Goal: Task Accomplishment & Management: Complete application form

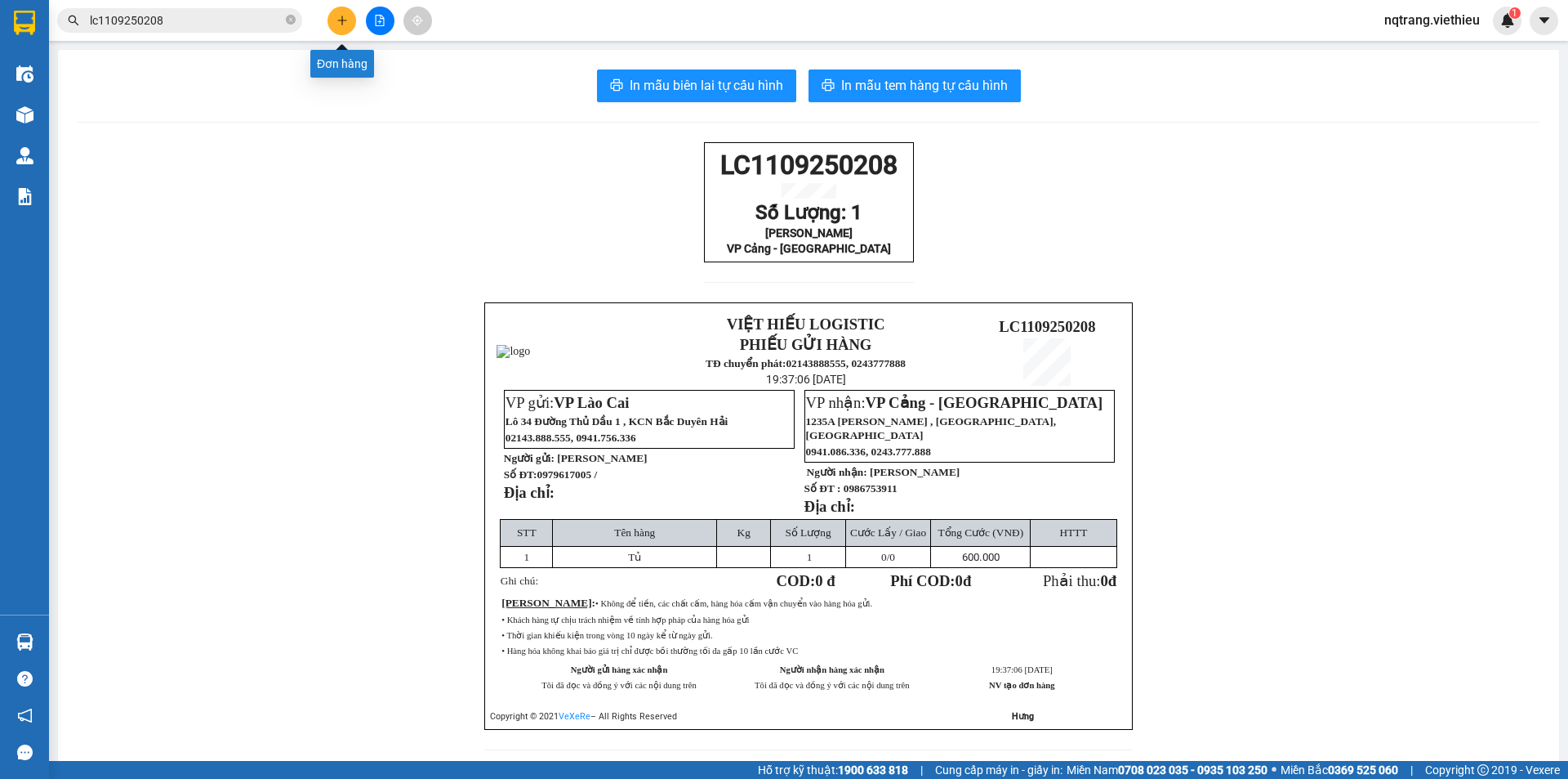
click at [341, 27] on button at bounding box center [341, 21] width 29 height 29
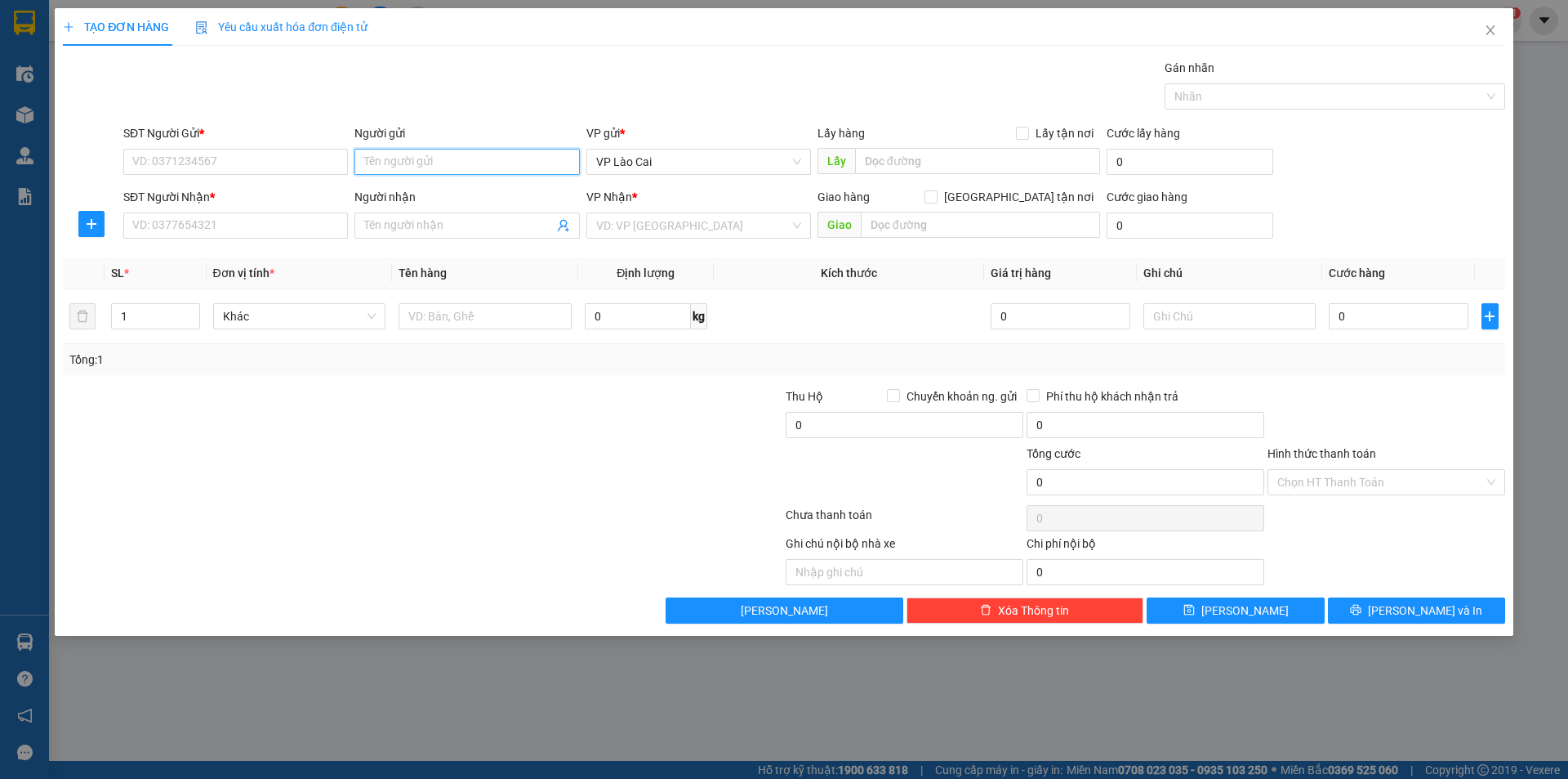
click at [410, 153] on input "Người gửi" at bounding box center [467, 162] width 225 height 26
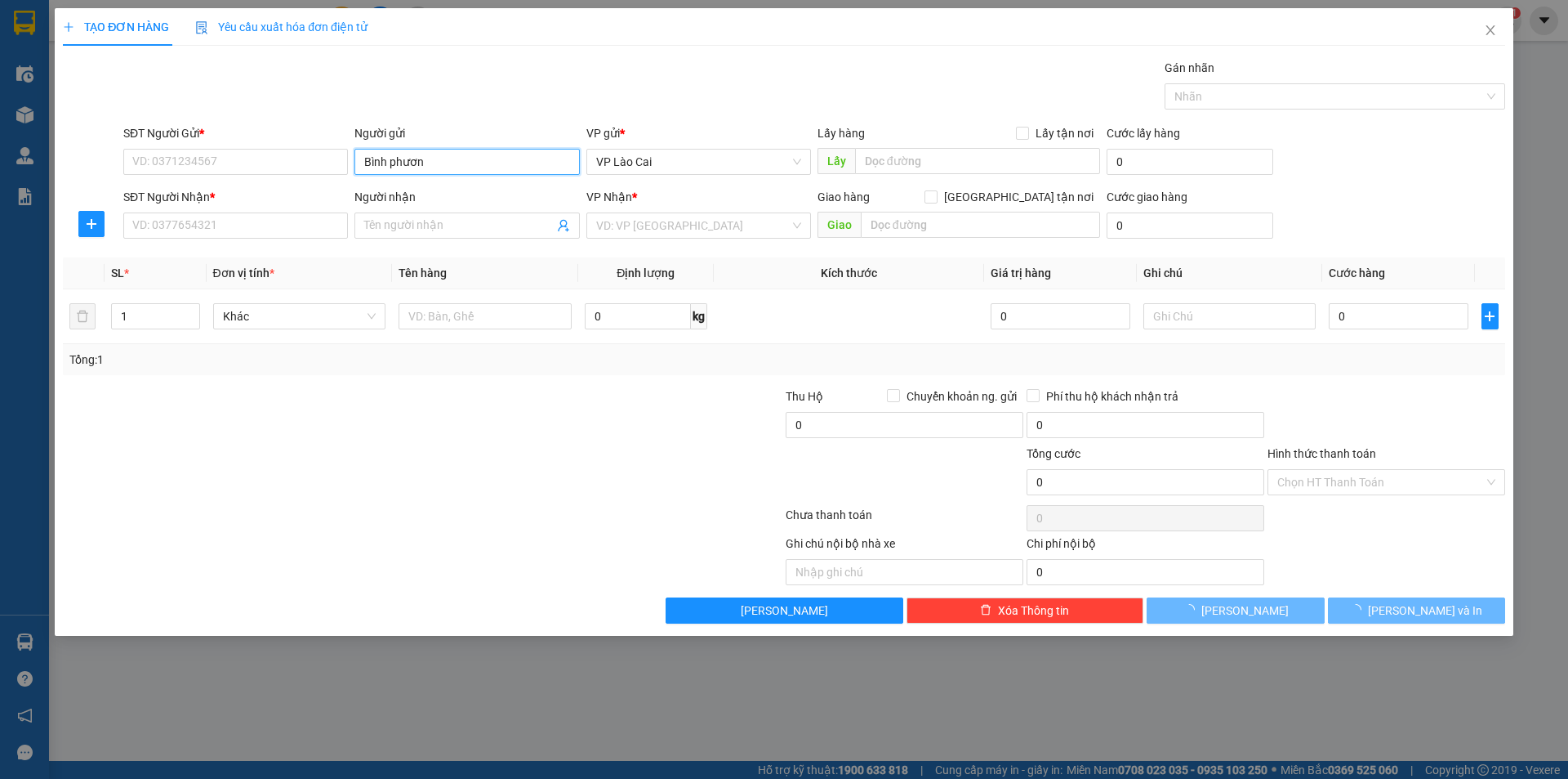
type input "Bình phương"
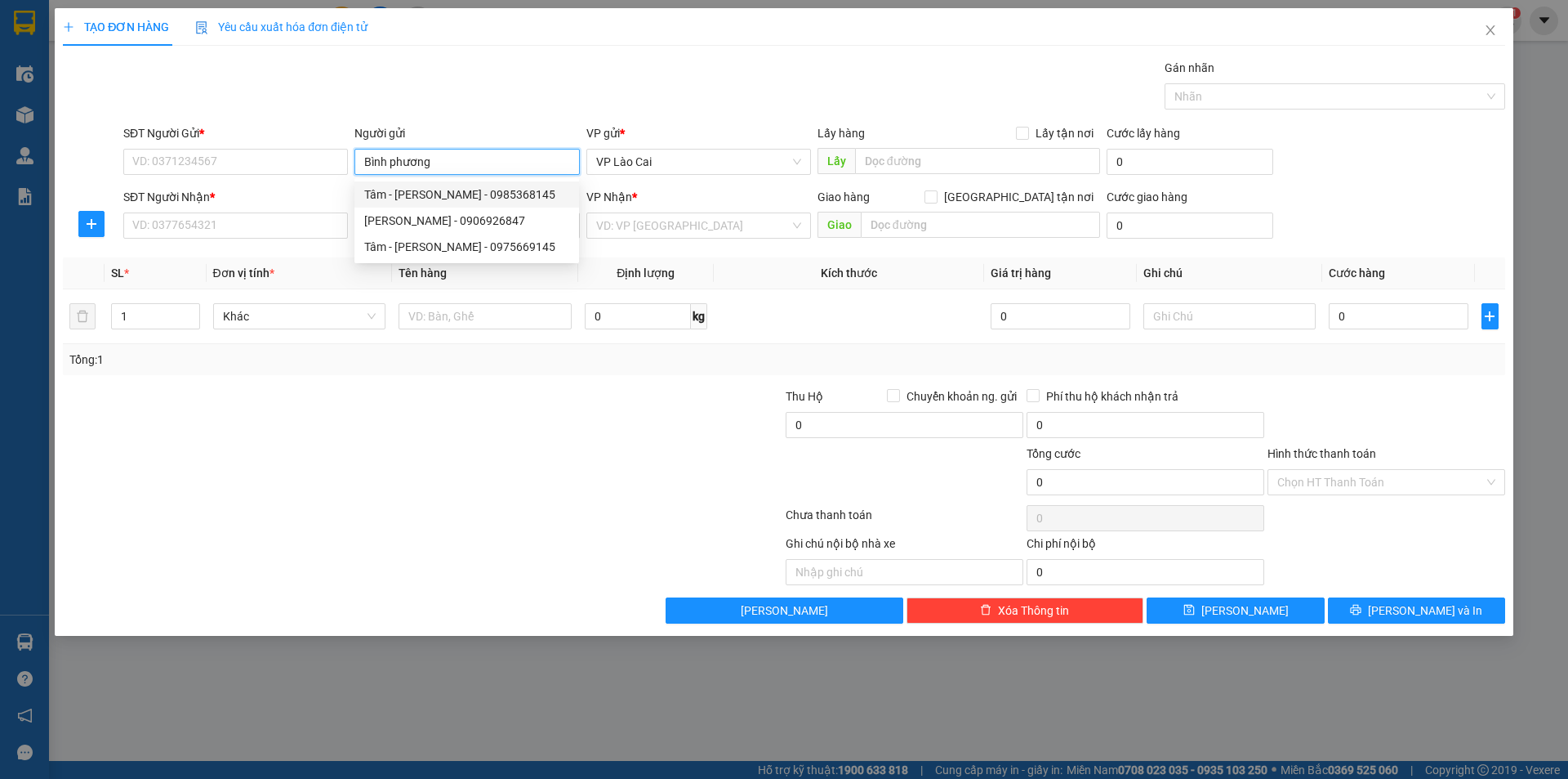
click at [455, 196] on div "Tâm - [PERSON_NAME] - 0985368145" at bounding box center [466, 194] width 205 height 18
type input "0985368145"
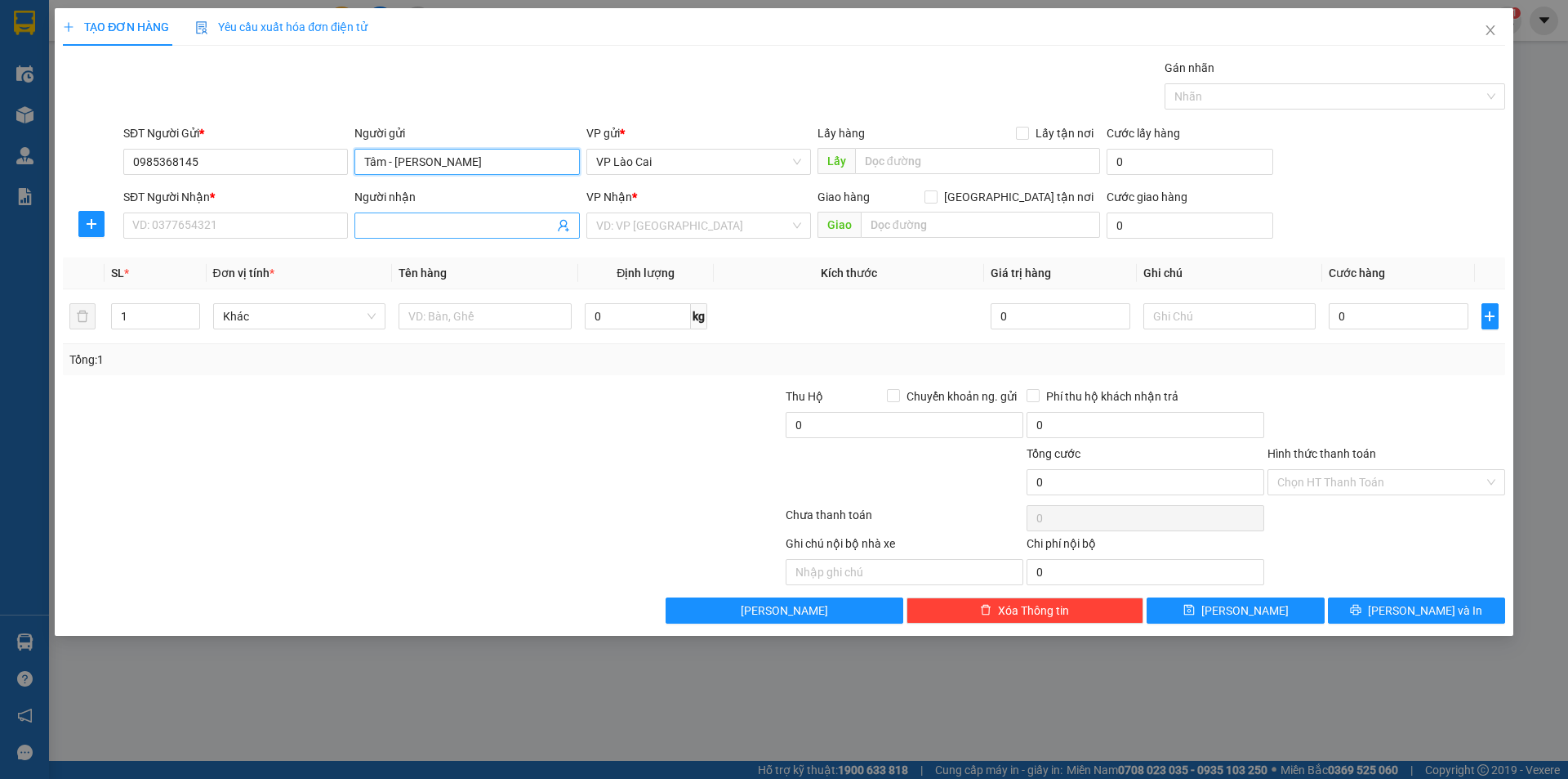
type input "Tâm - [PERSON_NAME]"
click at [415, 231] on input "Người nhận" at bounding box center [458, 226] width 189 height 18
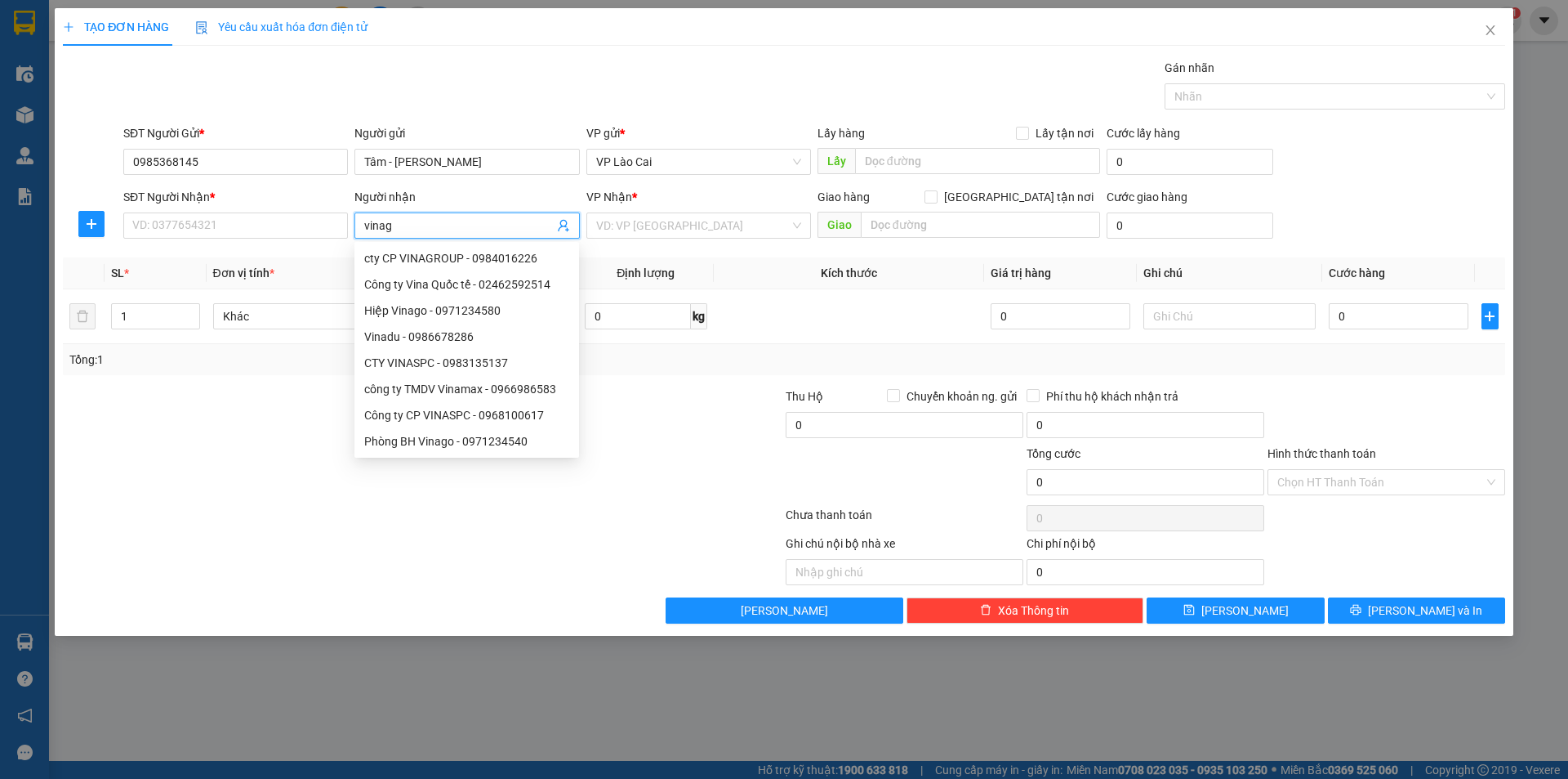
type input "vinago"
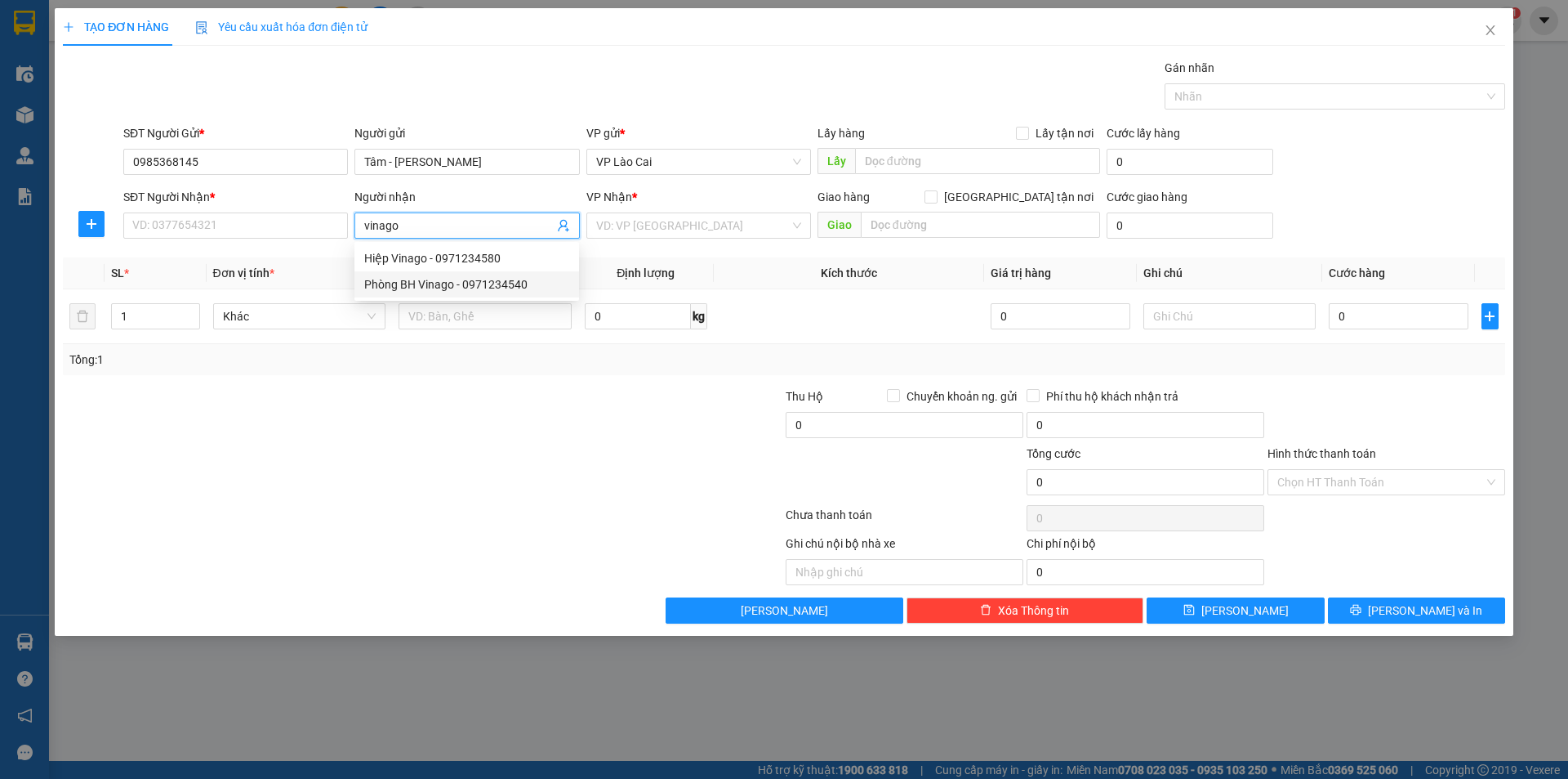
click at [443, 288] on div "Phòng BH Vinago - 0971234540" at bounding box center [466, 285] width 205 height 18
type input "0971234540"
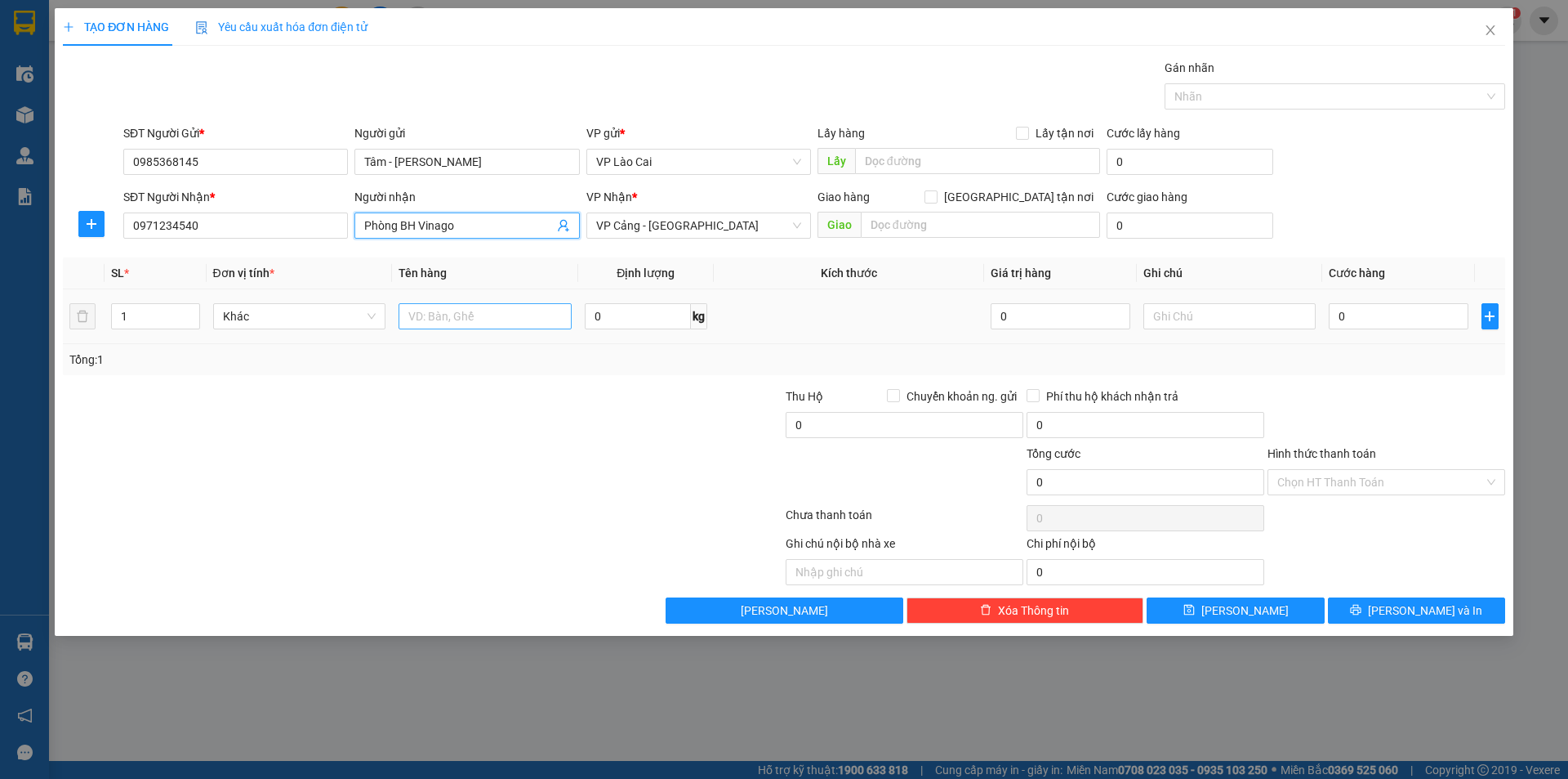
type input "Phòng BH Vinago"
click at [417, 313] on input "text" at bounding box center [485, 316] width 173 height 26
type input "kiện"
click at [1438, 313] on input "0" at bounding box center [1399, 316] width 139 height 26
type input "4"
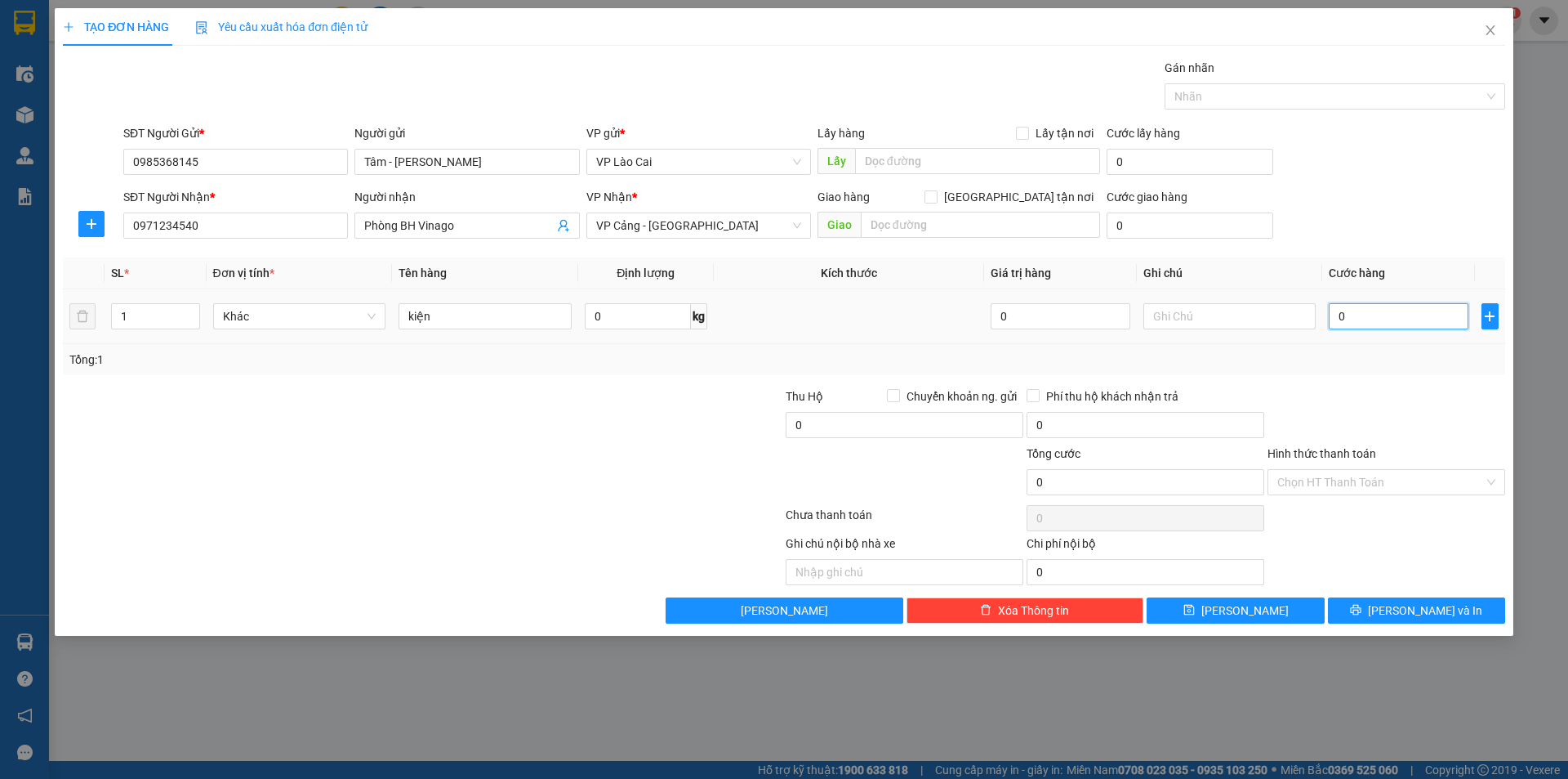
type input "4"
type input "40"
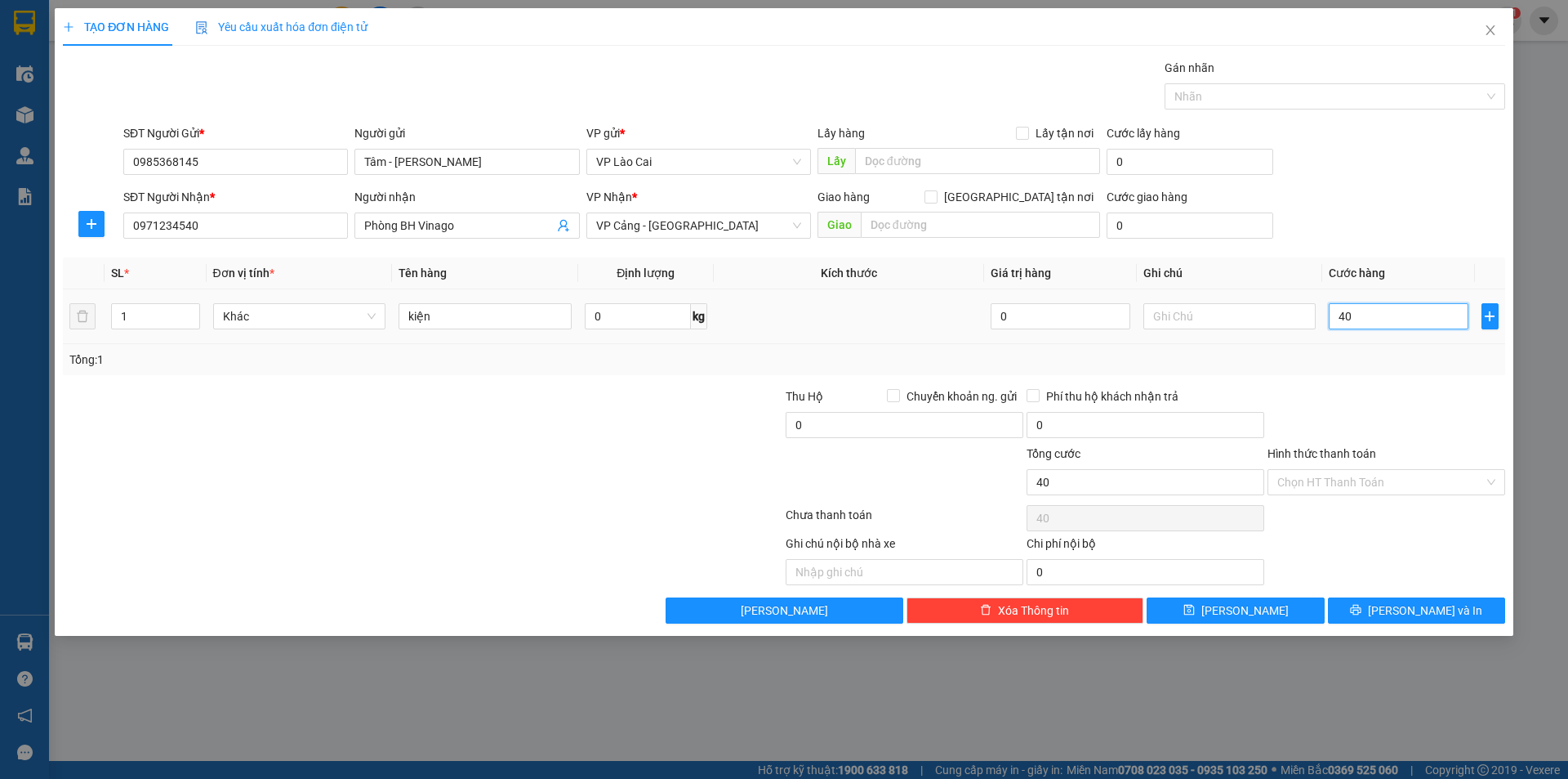
type input "400"
type input "4.000"
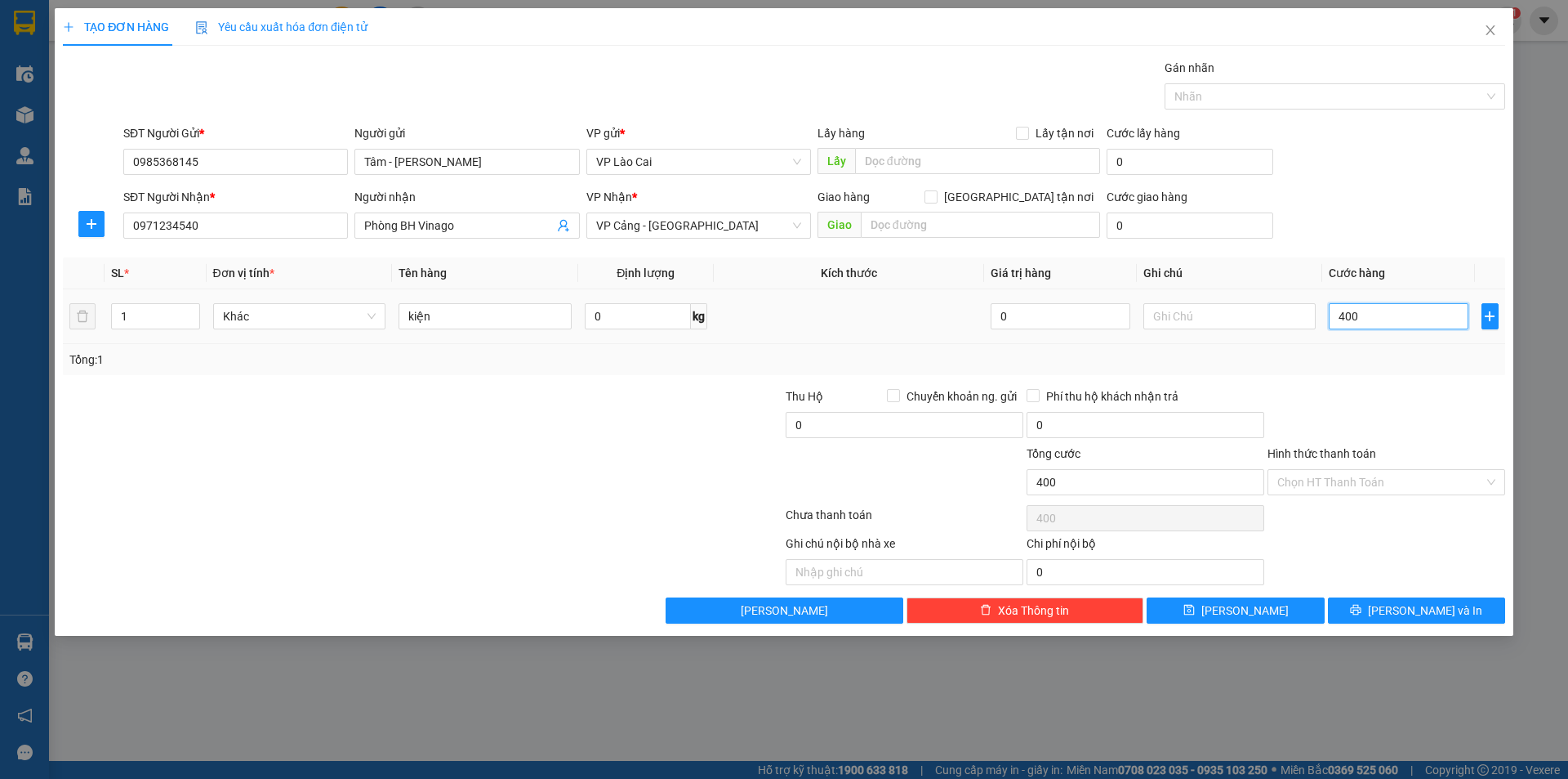
type input "4.000"
type input "40.000"
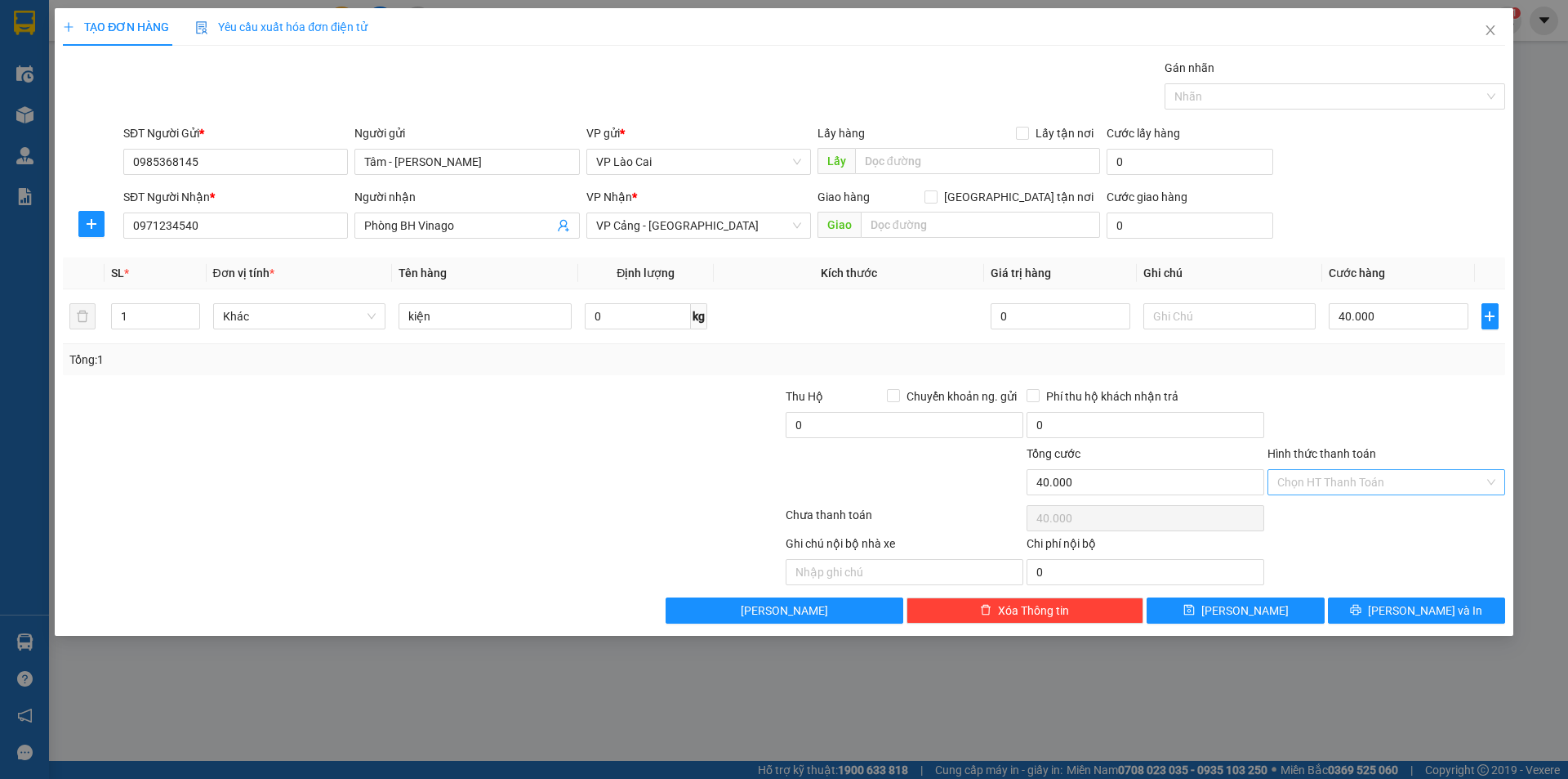
click at [1391, 483] on input "Hình thức thanh toán" at bounding box center [1381, 482] width 207 height 25
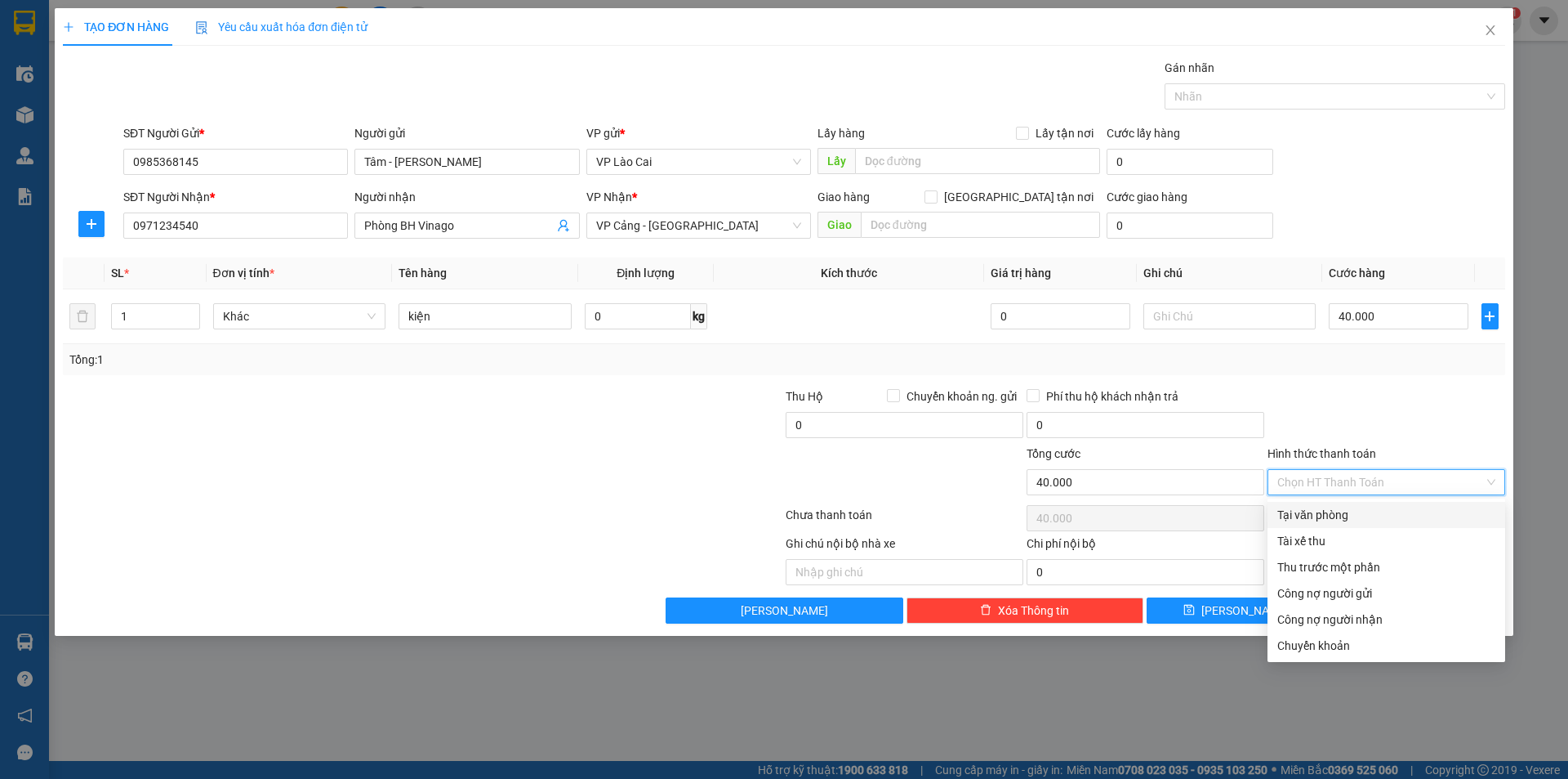
click at [1326, 514] on div "Tại văn phòng" at bounding box center [1386, 515] width 218 height 18
type input "0"
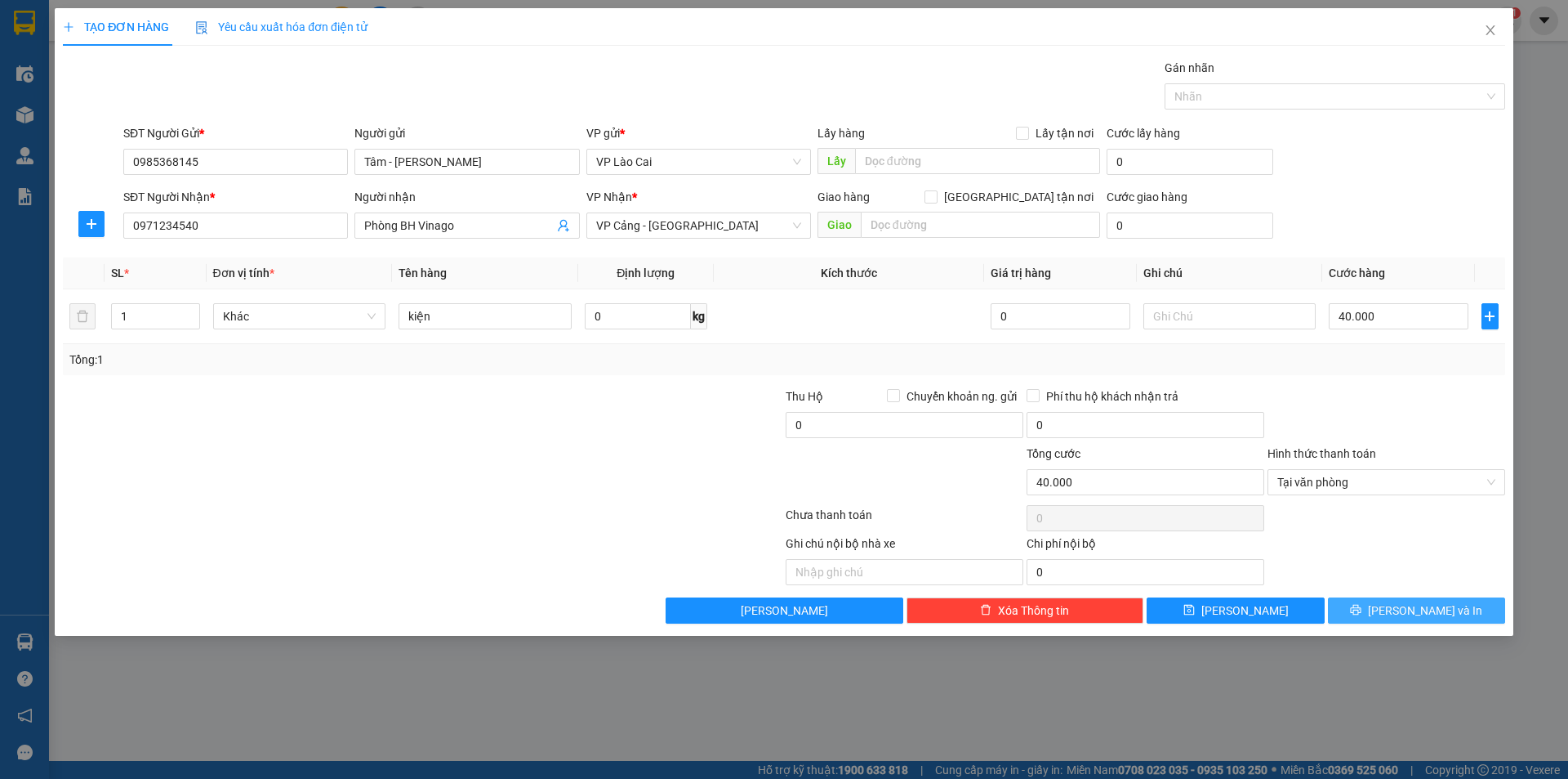
click at [1403, 614] on span "[PERSON_NAME] và In" at bounding box center [1425, 611] width 114 height 18
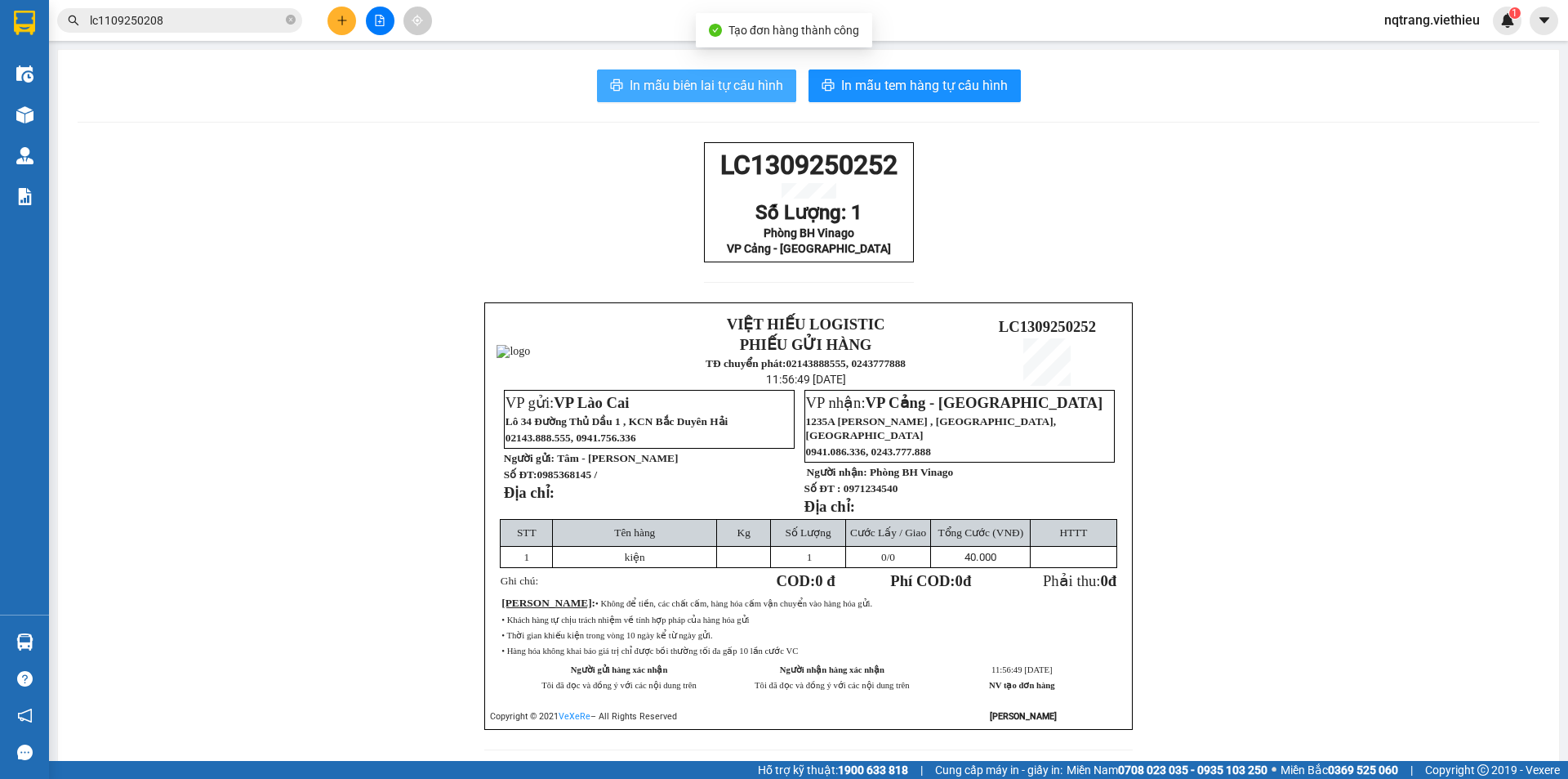
click at [683, 93] on span "In mẫu biên lai tự cấu hình" at bounding box center [706, 86] width 153 height 21
